Goal: Communication & Community: Participate in discussion

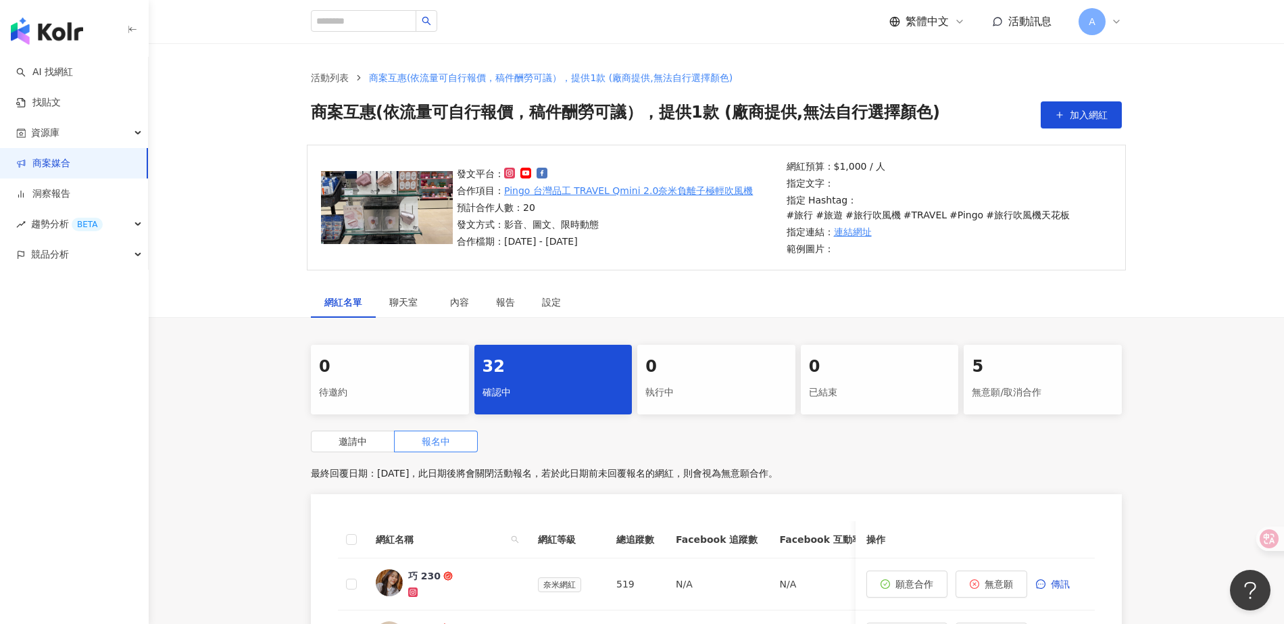
click at [1037, 24] on span "活動訊息" at bounding box center [1029, 21] width 43 height 13
click at [1035, 26] on span "活動訊息" at bounding box center [1029, 21] width 43 height 13
click at [64, 170] on link "商案媒合" at bounding box center [43, 164] width 54 height 14
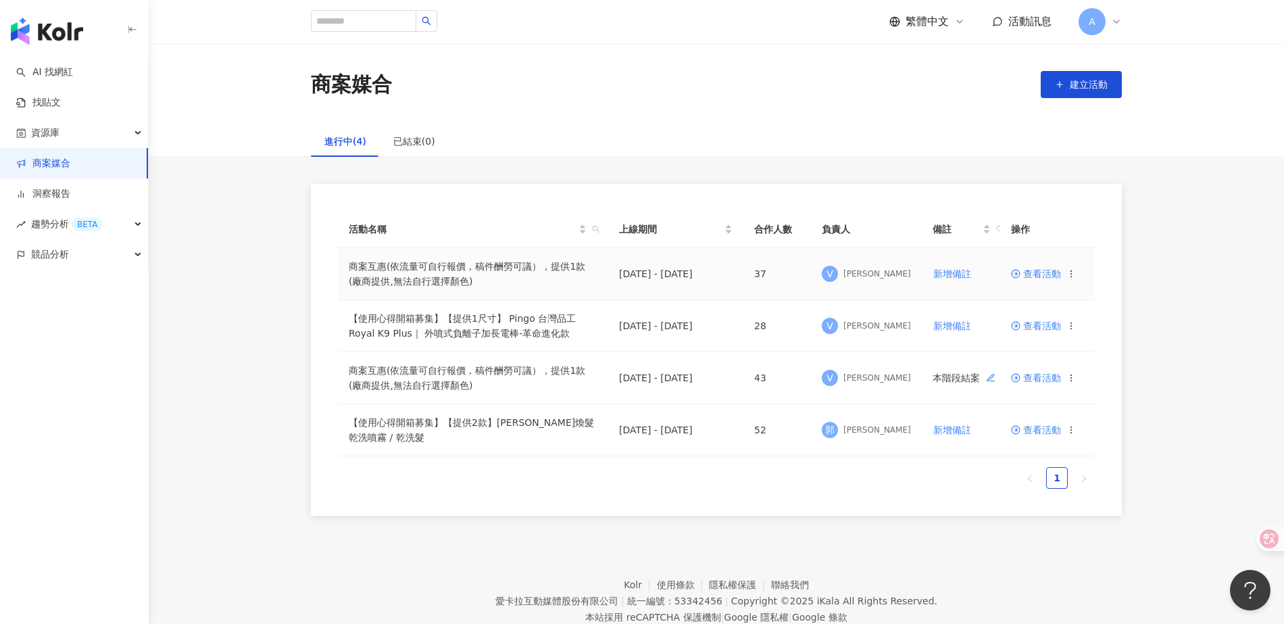
click at [1033, 276] on span "查看活動" at bounding box center [1036, 273] width 50 height 9
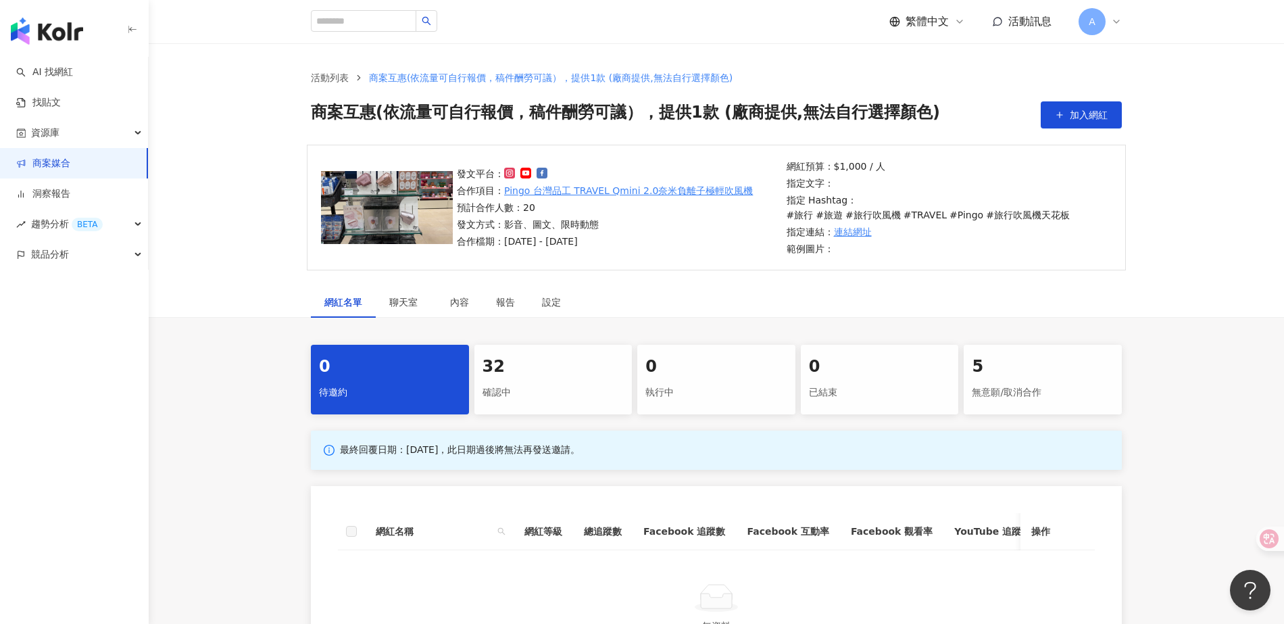
click at [533, 369] on div "32" at bounding box center [553, 366] width 142 height 23
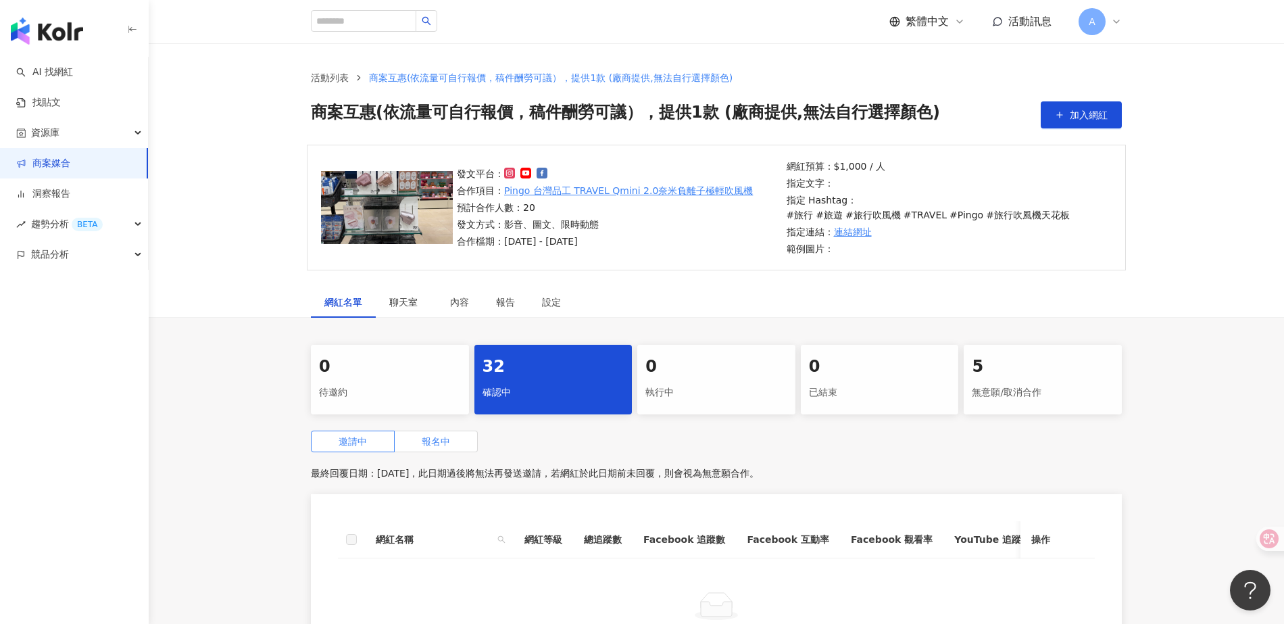
click at [460, 447] on label "報名中" at bounding box center [436, 441] width 83 height 22
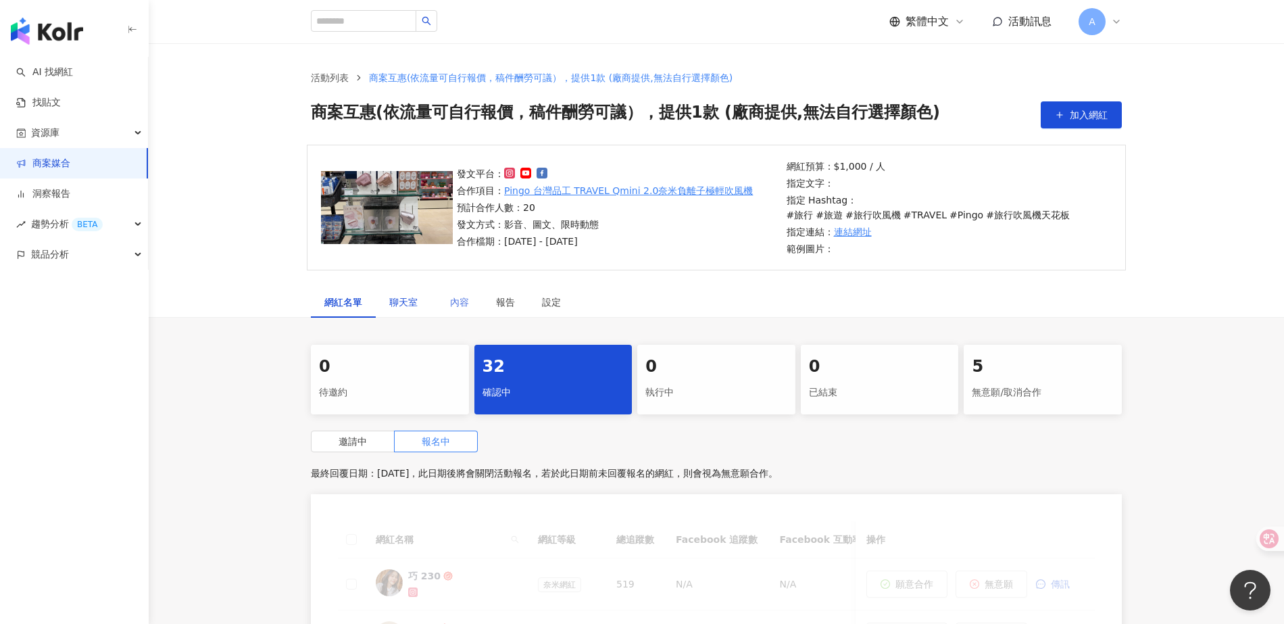
click at [399, 302] on span "聊天室" at bounding box center [406, 301] width 34 height 9
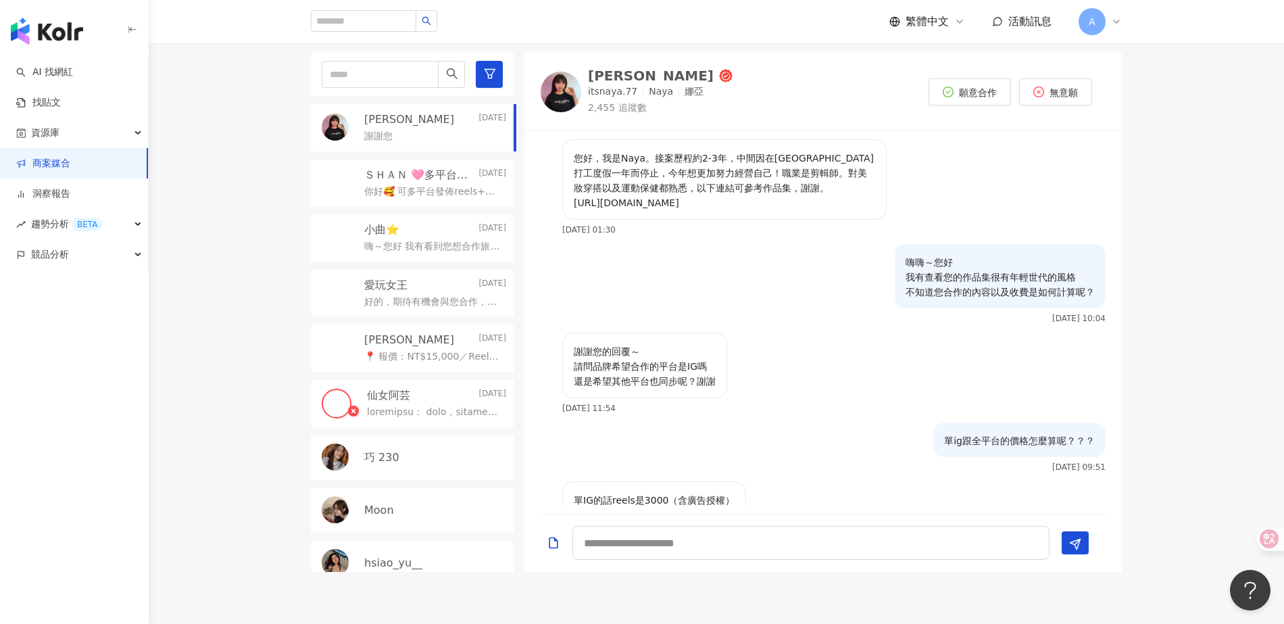
scroll to position [327, 0]
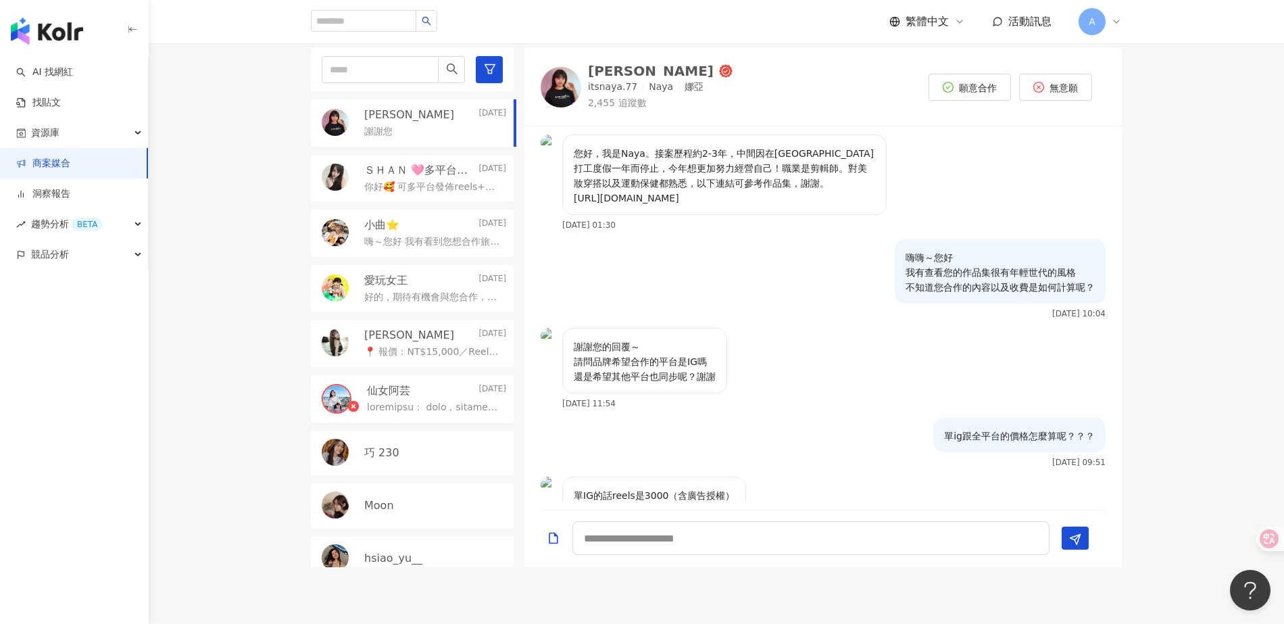
click at [457, 189] on p "你好🥰 可多平台發佈reels+於dcard、部落格簡單導入影片 Youtube /tiktok/小紅書/IG/FB/痞客邦/Dcard 並會分享至各大多個相…" at bounding box center [432, 187] width 136 height 14
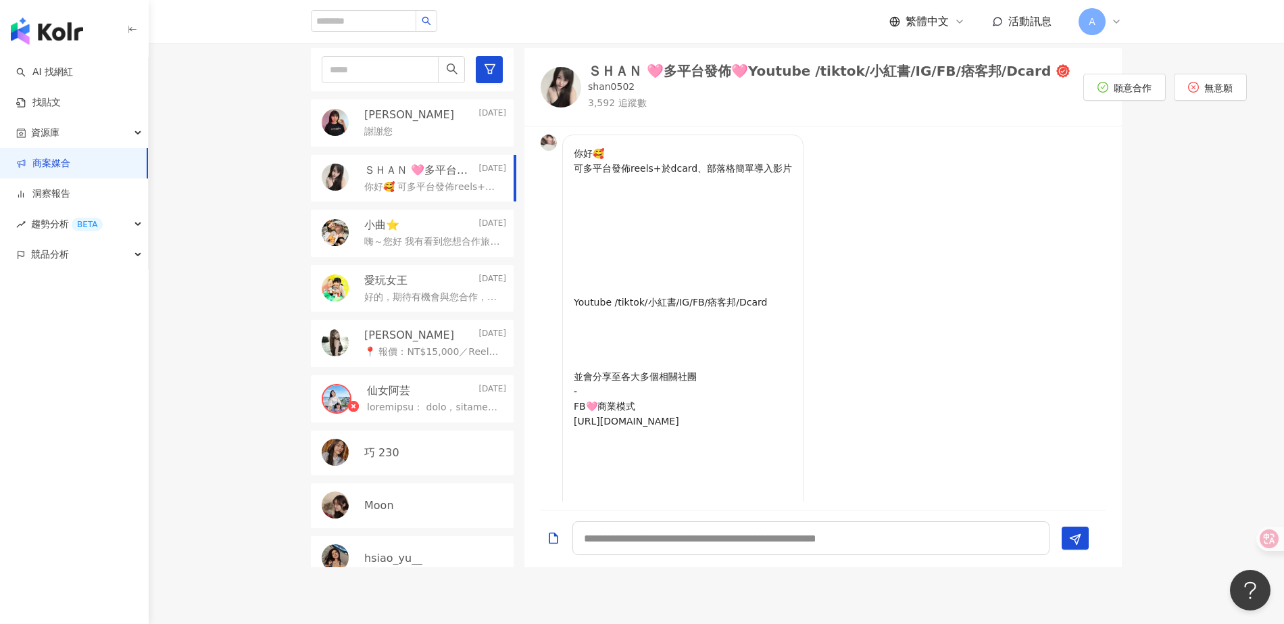
scroll to position [868, 0]
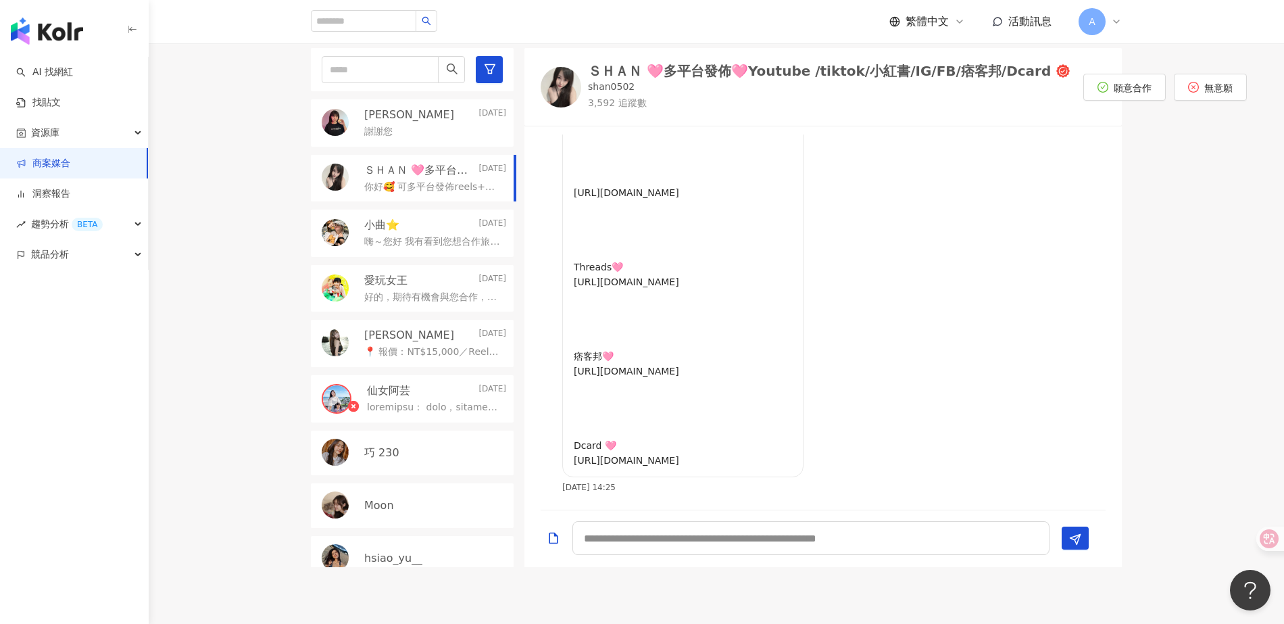
click at [436, 241] on p "嗨～您好 我有看到您想合作旅行吹風機的商案" at bounding box center [432, 242] width 136 height 14
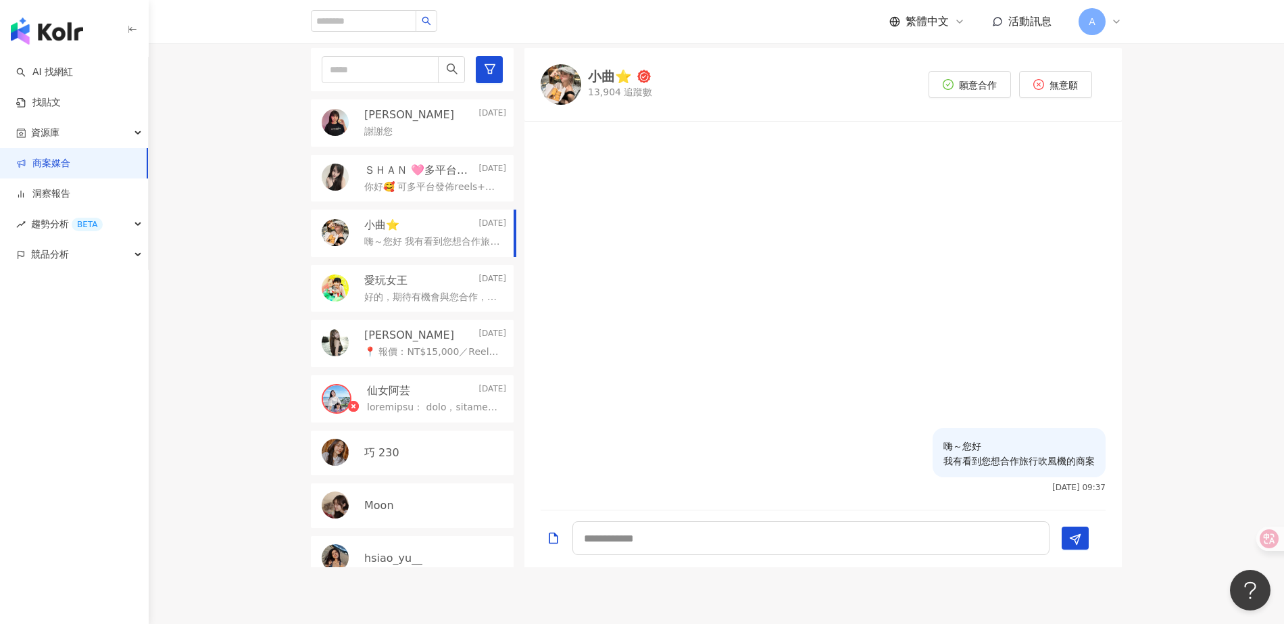
click at [432, 335] on div "[PERSON_NAME] [DATE]" at bounding box center [435, 335] width 142 height 15
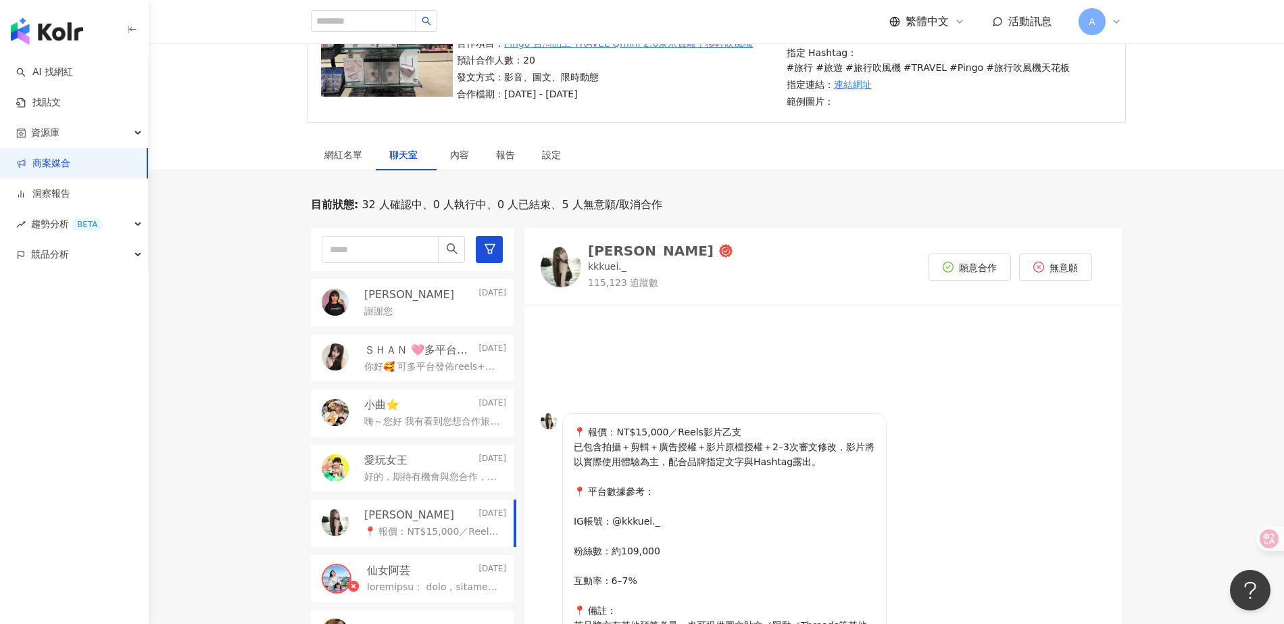
scroll to position [147, 0]
click at [345, 153] on div "網紅名單" at bounding box center [343, 155] width 38 height 15
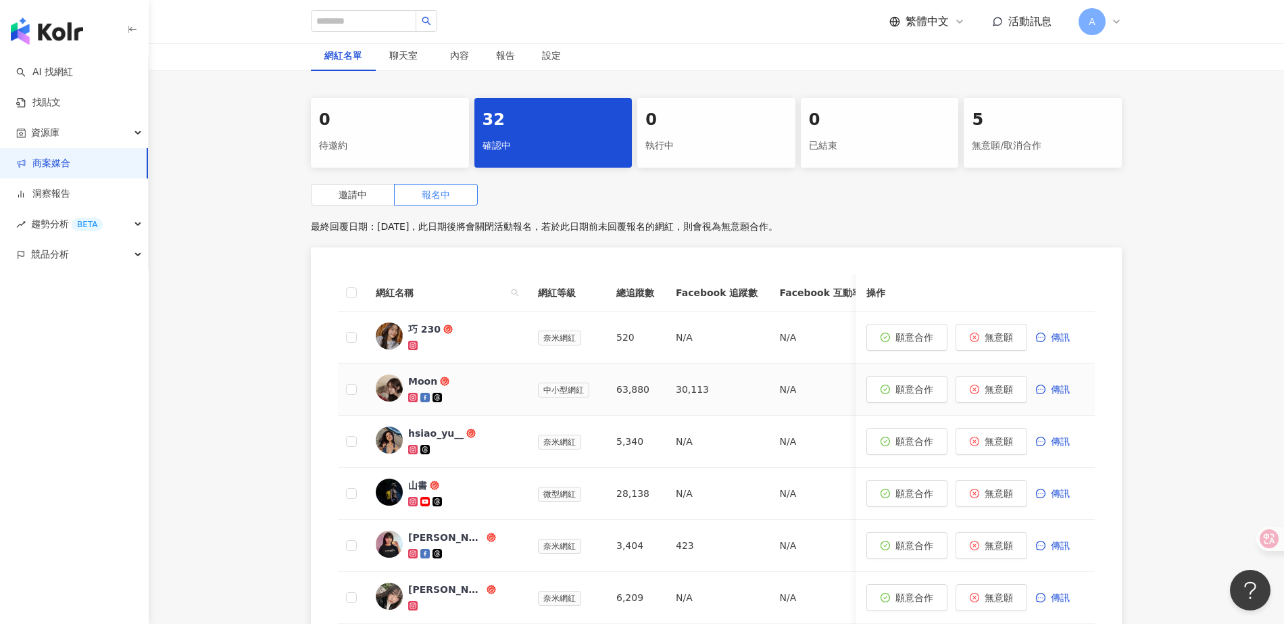
scroll to position [255, 0]
